Goal: Information Seeking & Learning: Learn about a topic

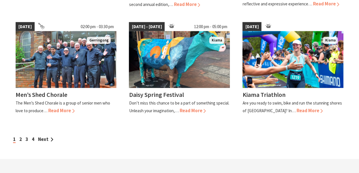
scroll to position [529, 0]
click at [296, 107] on span "Read More" at bounding box center [309, 110] width 26 height 6
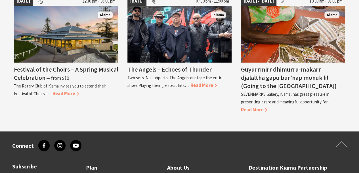
scroll to position [529, 0]
click at [175, 67] on h4 "The Angels – Echoes of Thunder" at bounding box center [169, 69] width 84 height 8
